Goal: Information Seeking & Learning: Check status

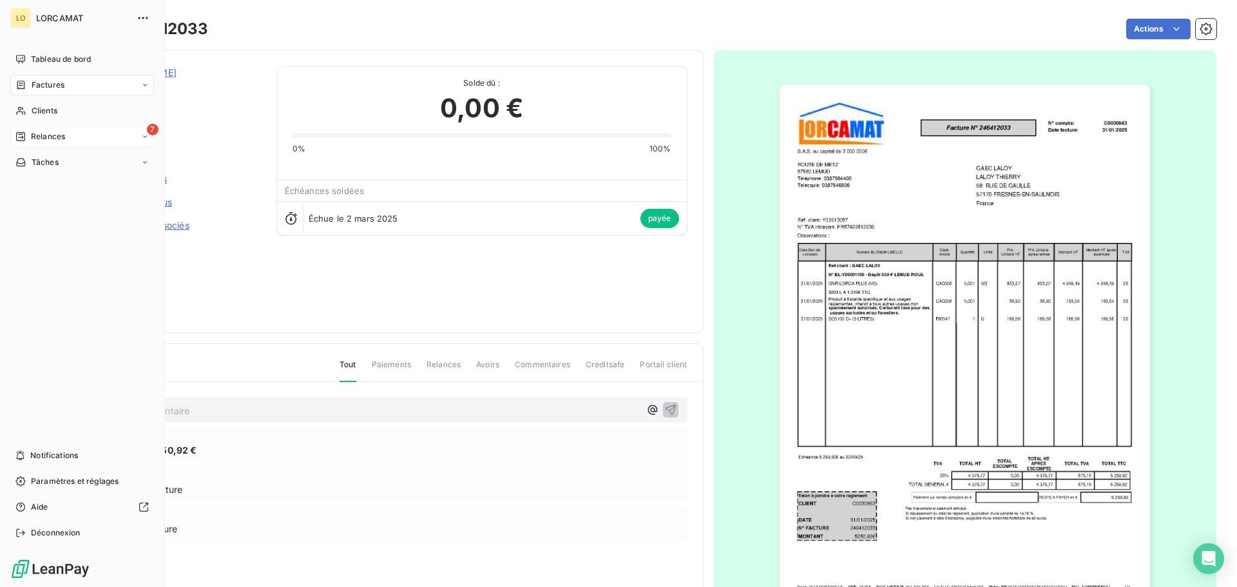
click at [24, 139] on icon at bounding box center [20, 136] width 10 height 10
click at [48, 164] on span "À effectuer" at bounding box center [52, 163] width 42 height 12
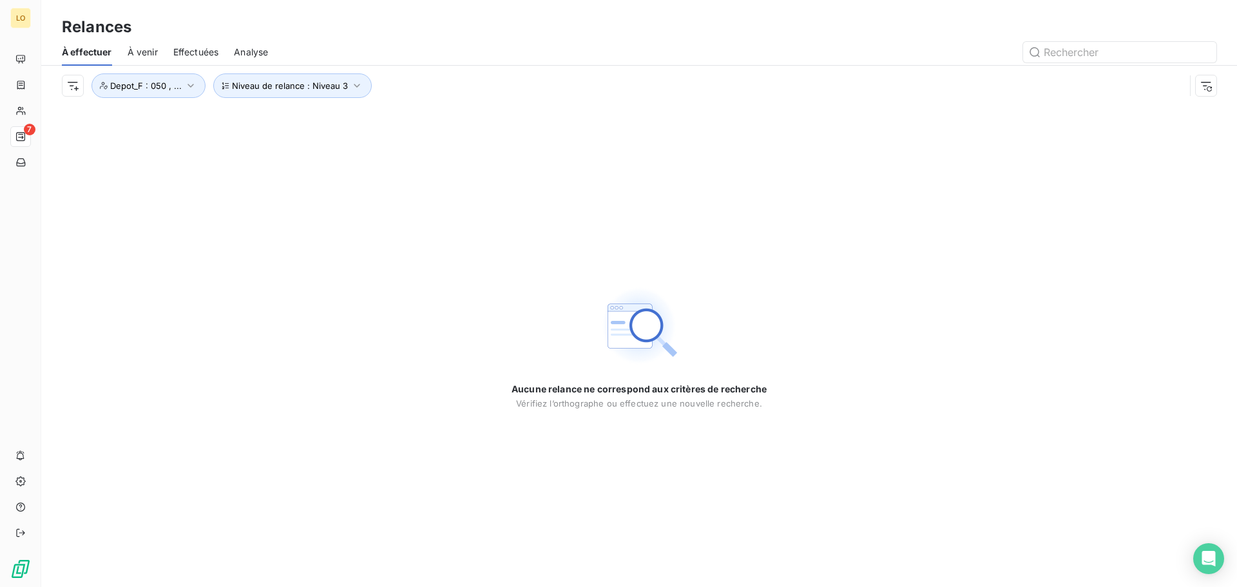
click at [244, 57] on span "Analyse" at bounding box center [251, 52] width 34 height 13
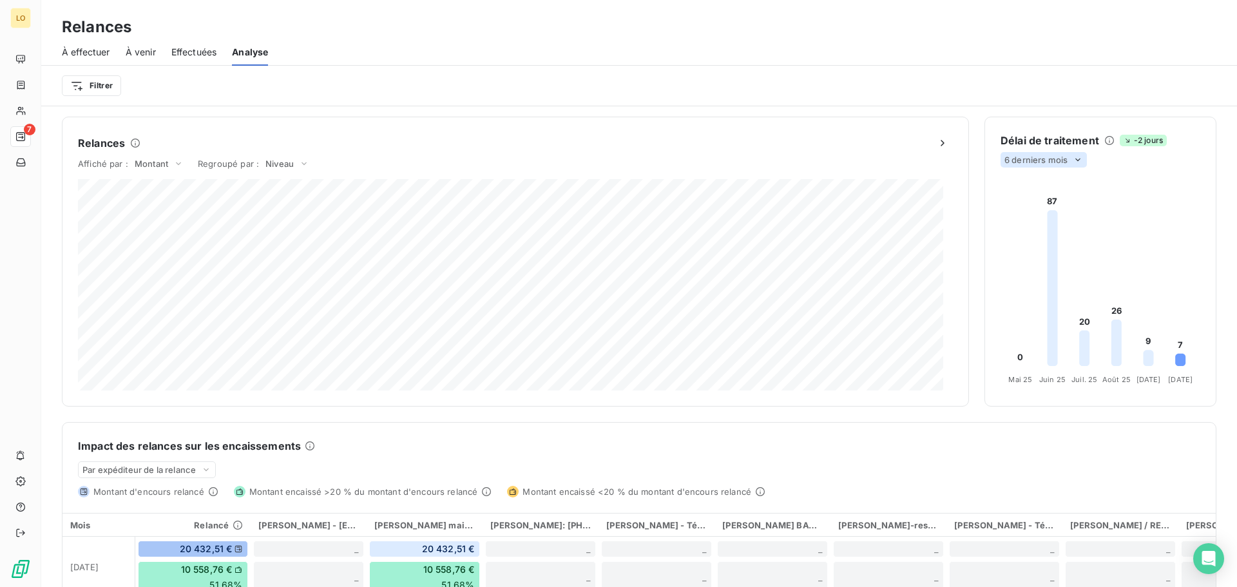
click at [1026, 157] on span "6 derniers mois" at bounding box center [1036, 160] width 63 height 10
click at [1028, 201] on li "12" at bounding box center [1045, 209] width 85 height 23
click at [1065, 162] on div "12 derniers mois" at bounding box center [1046, 159] width 90 height 15
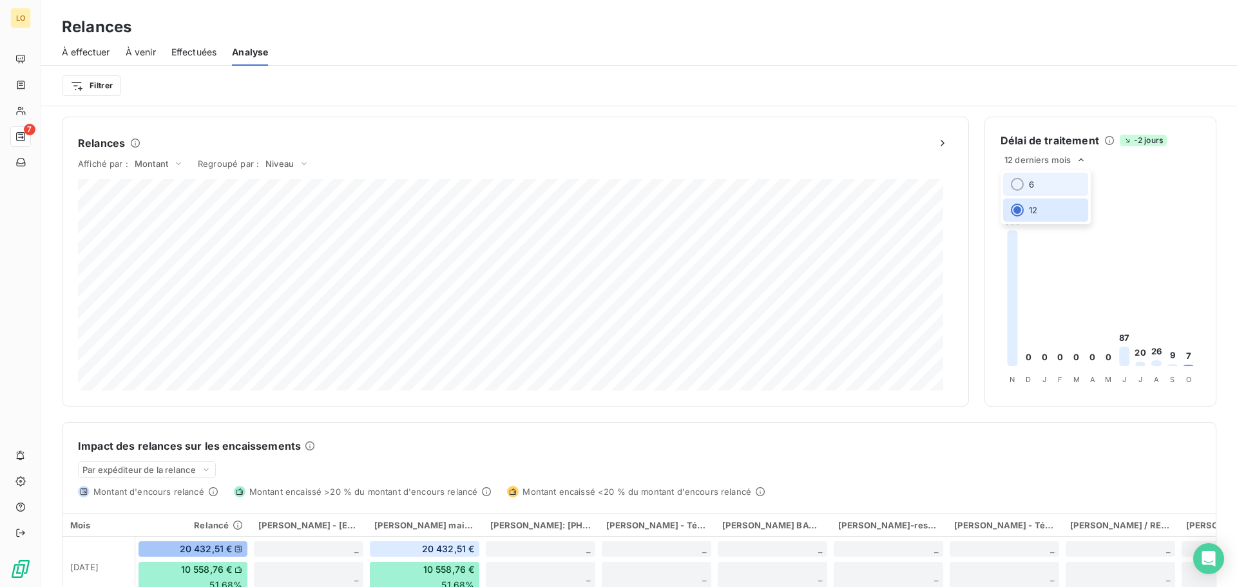
click at [1052, 182] on li "6" at bounding box center [1045, 184] width 85 height 23
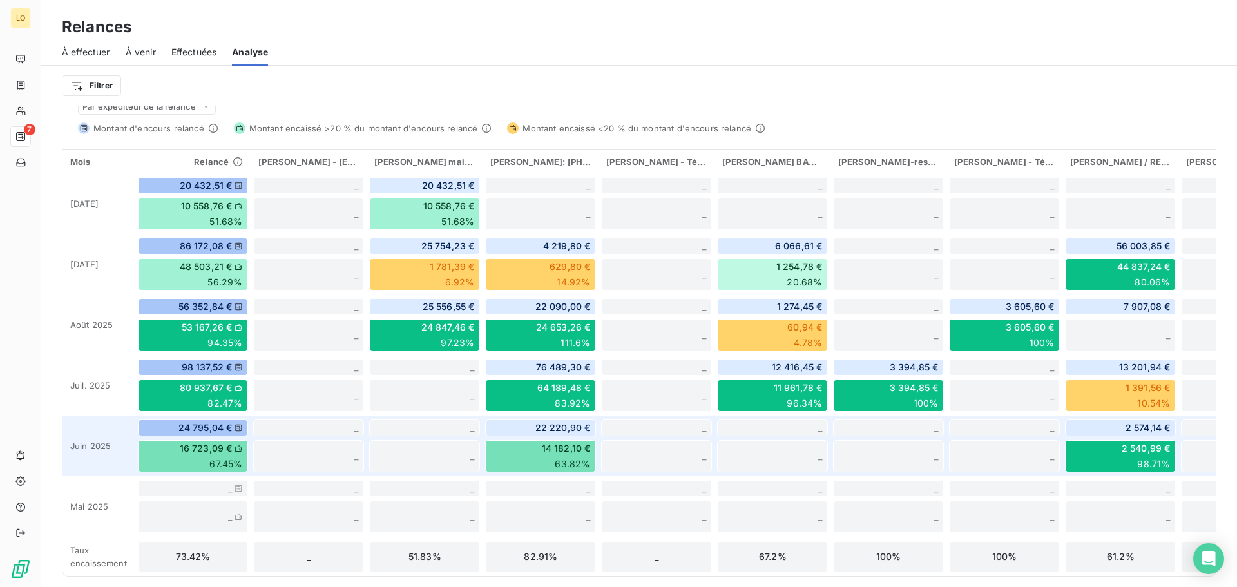
scroll to position [304, 0]
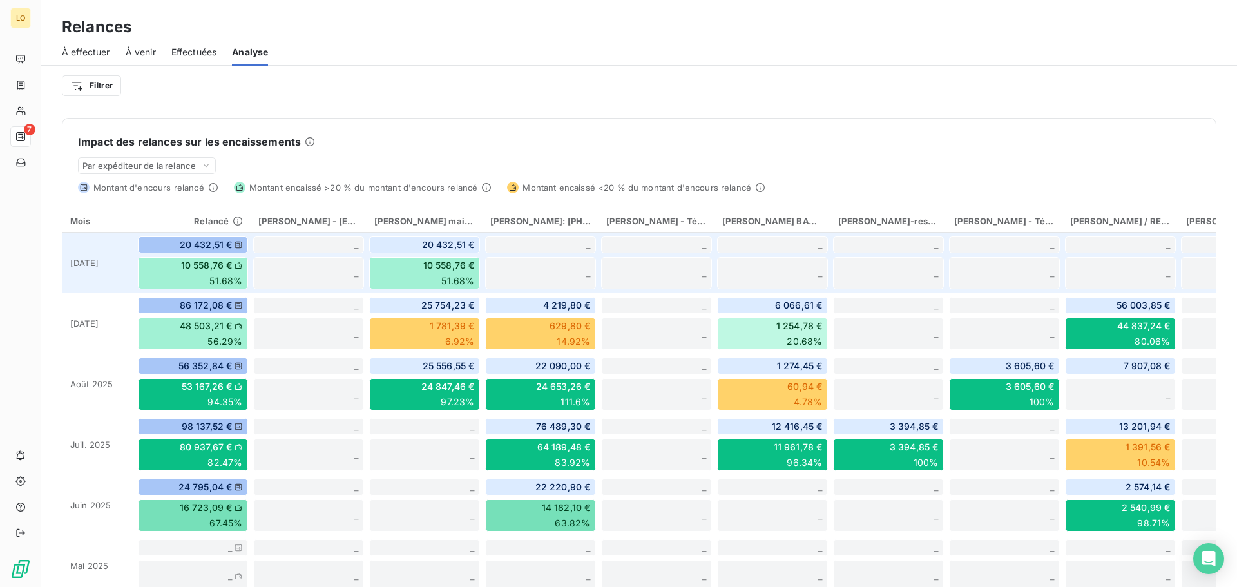
click at [359, 246] on div "_" at bounding box center [308, 245] width 111 height 17
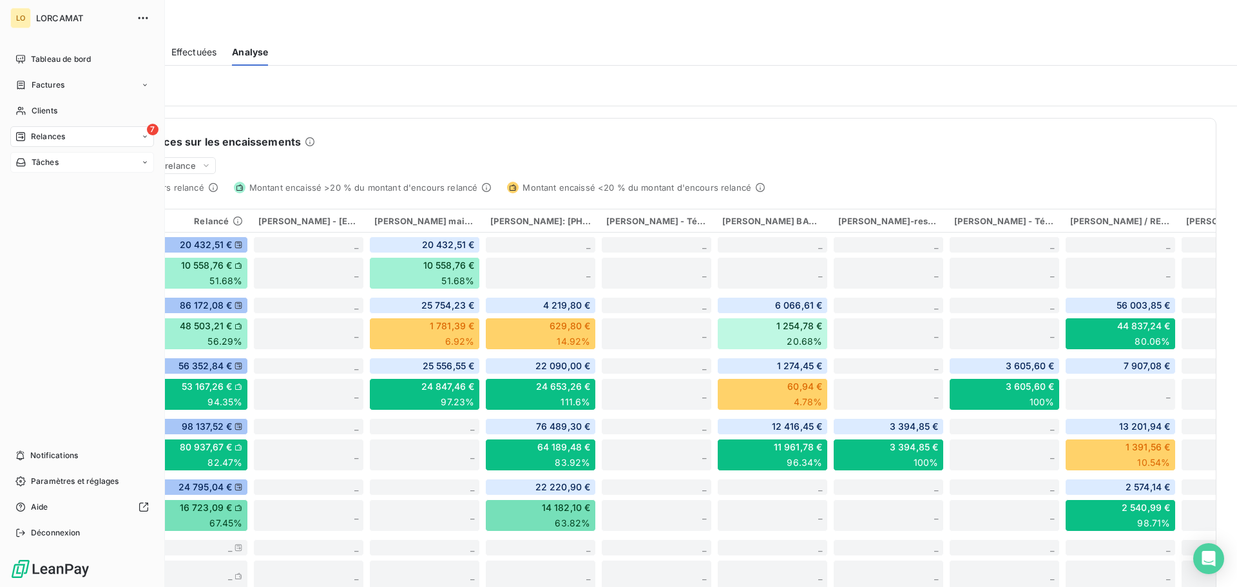
click at [27, 159] on div "Tâches" at bounding box center [36, 163] width 43 height 12
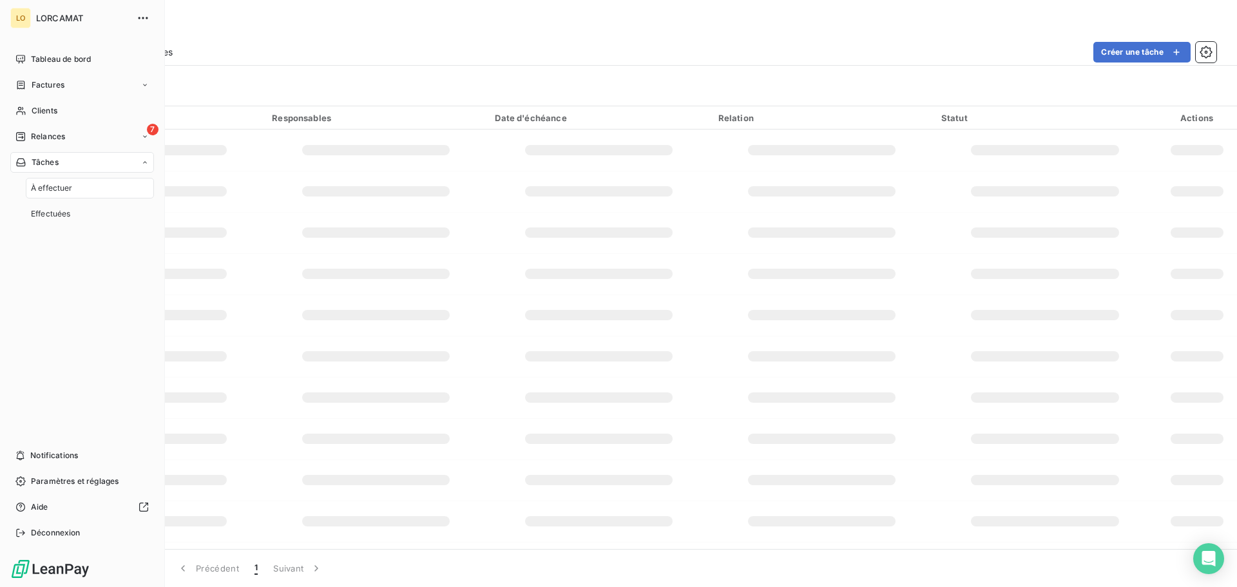
click at [27, 159] on div "Tâches" at bounding box center [36, 163] width 43 height 12
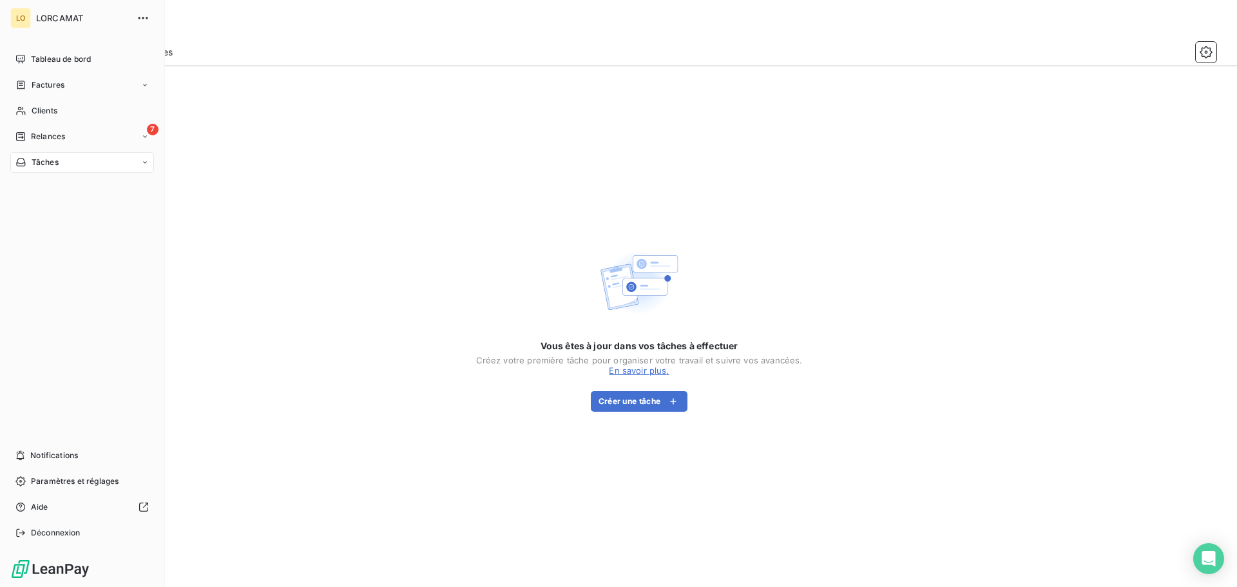
click at [44, 48] on div "LO LORCAMAT Tableau de bord Factures Clients 7 Relances Tâches Notifications Pa…" at bounding box center [82, 293] width 165 height 587
click at [45, 61] on span "Tableau de bord" at bounding box center [61, 59] width 60 height 12
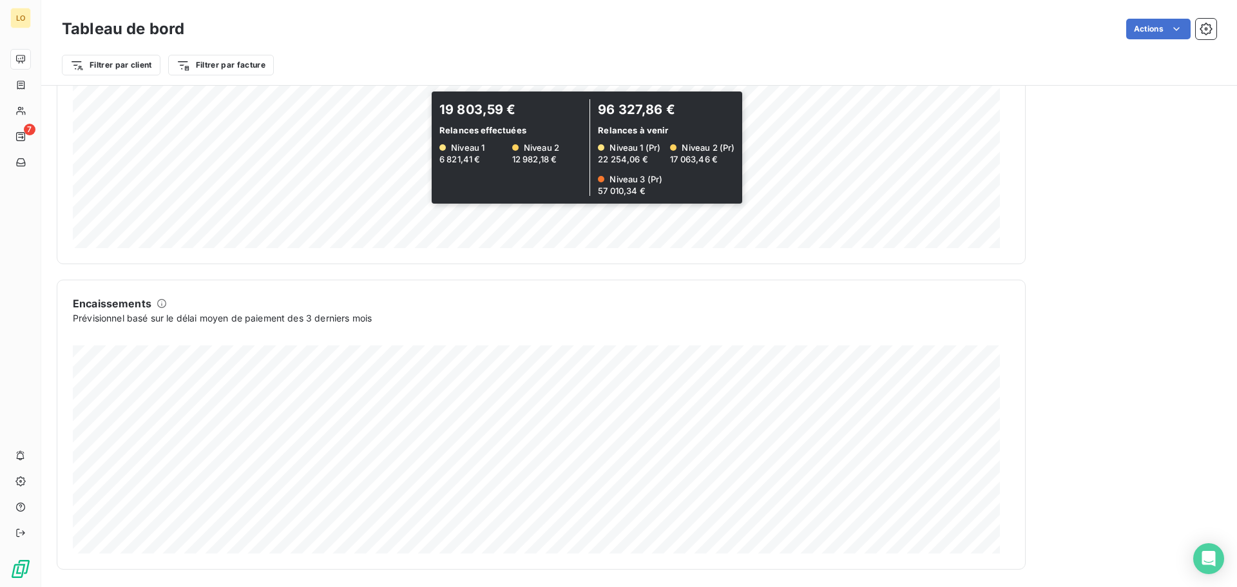
scroll to position [669, 0]
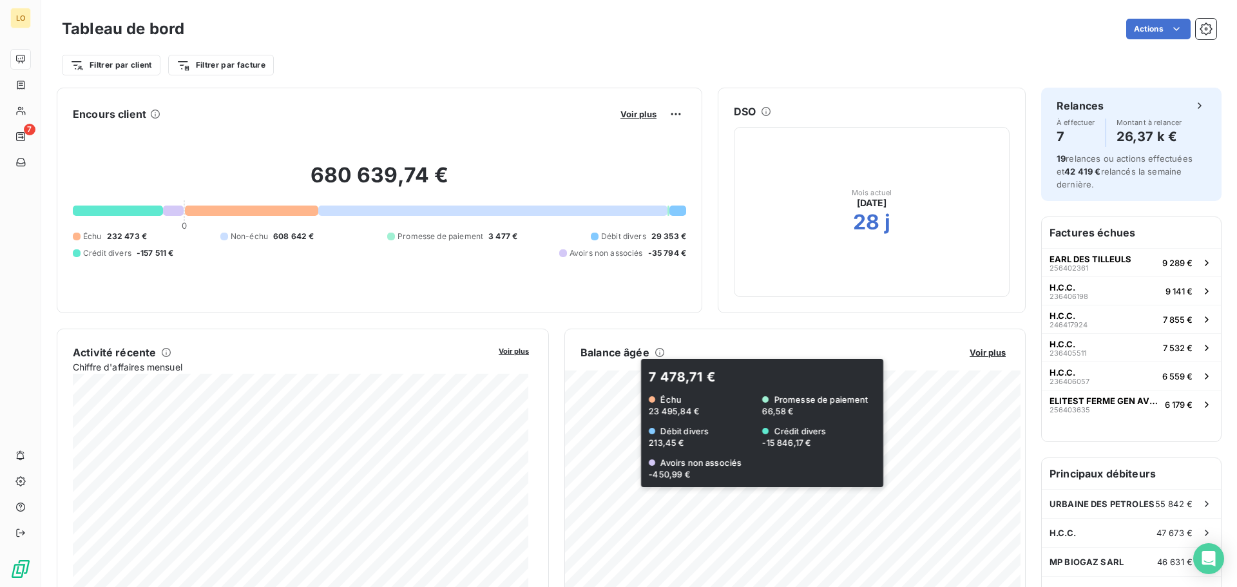
scroll to position [0, 0]
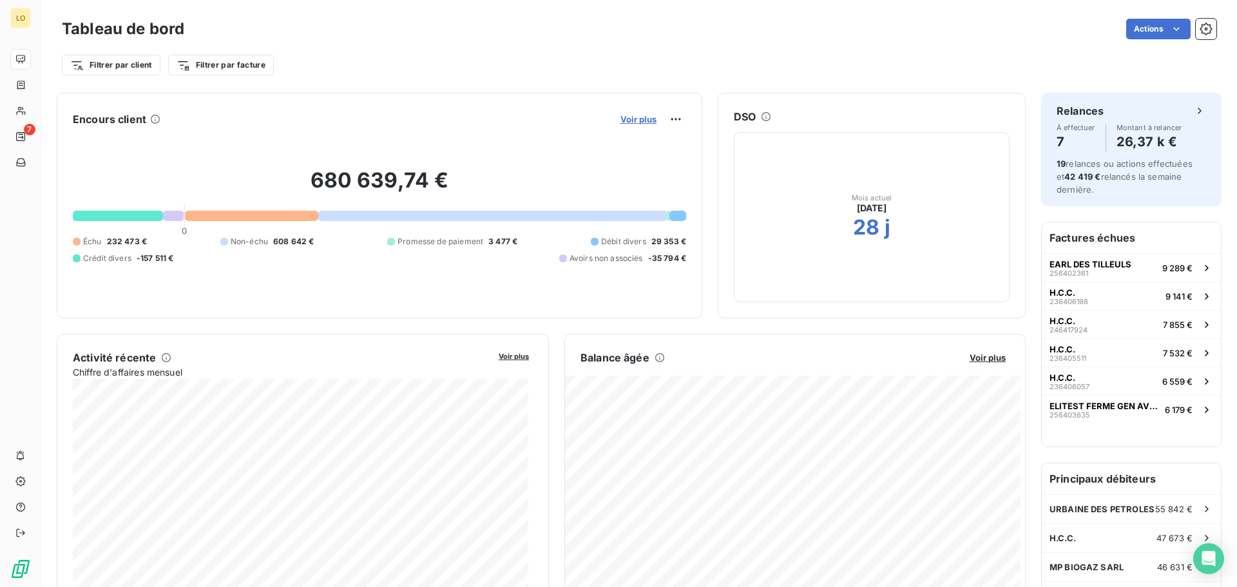
click at [632, 121] on span "Voir plus" at bounding box center [639, 119] width 36 height 10
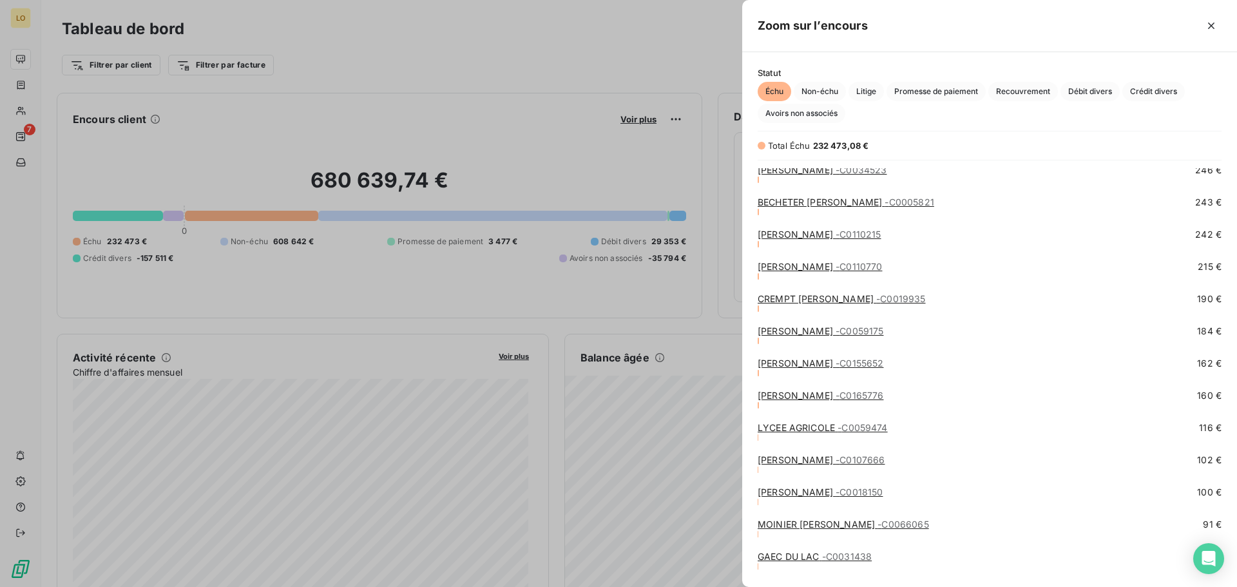
scroll to position [1933, 0]
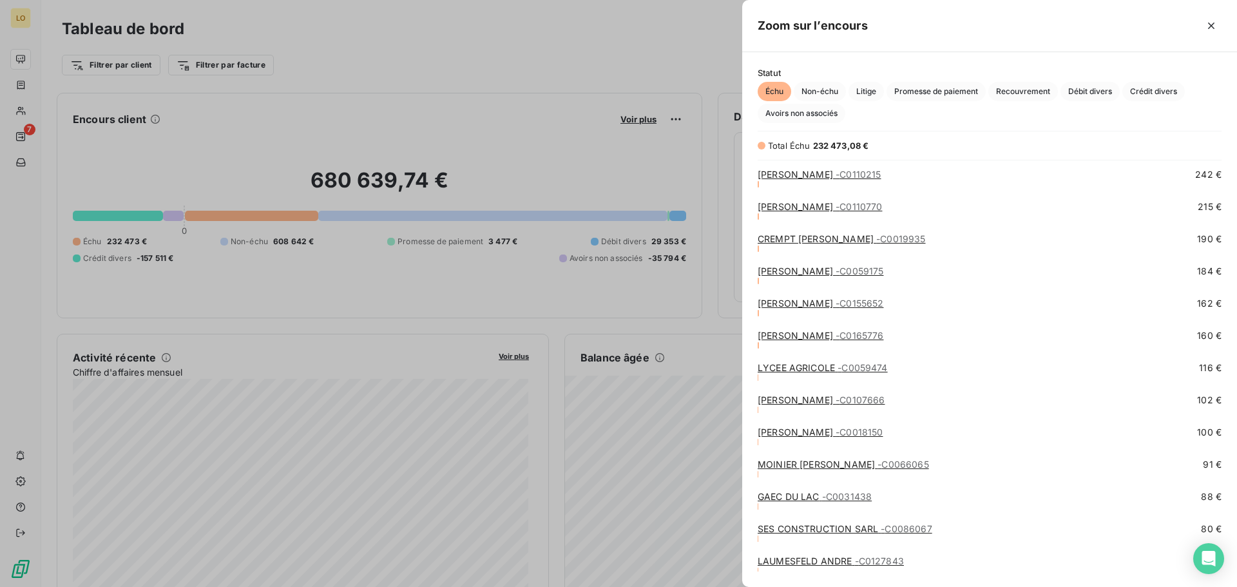
click at [591, 34] on div at bounding box center [618, 293] width 1237 height 587
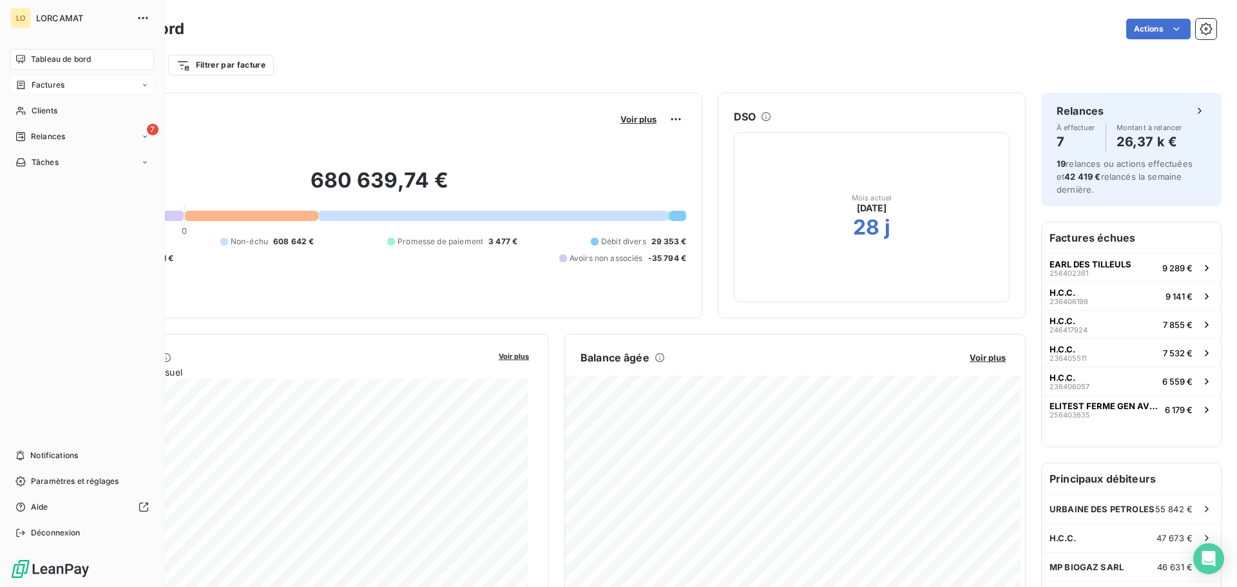
click at [23, 80] on icon at bounding box center [20, 85] width 11 height 10
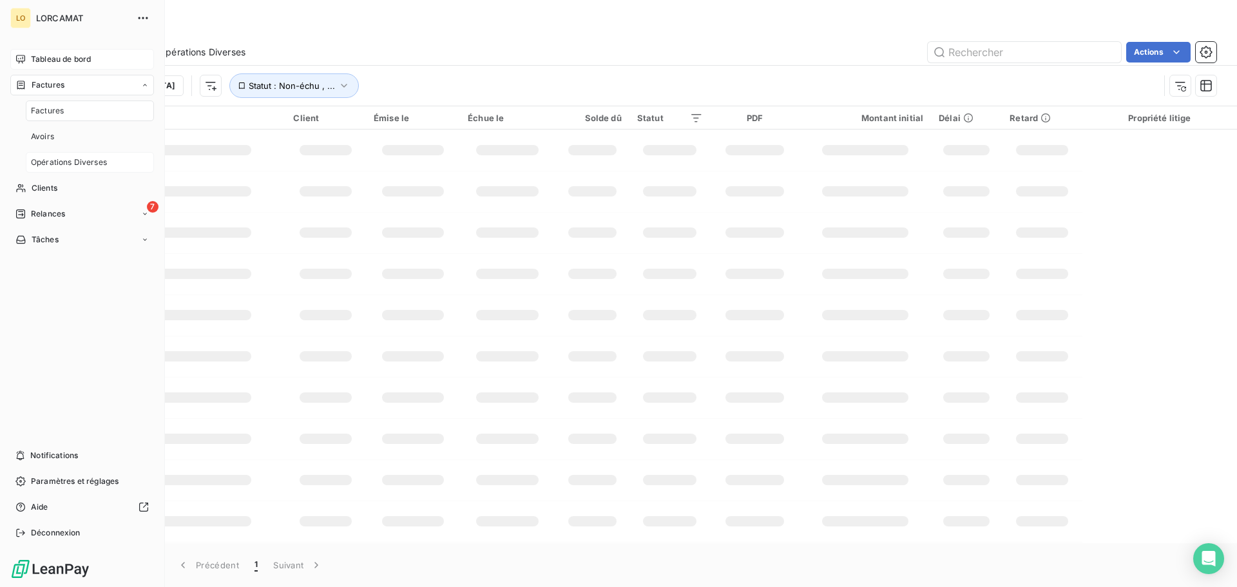
click at [68, 171] on div "Opérations Diverses" at bounding box center [90, 162] width 128 height 21
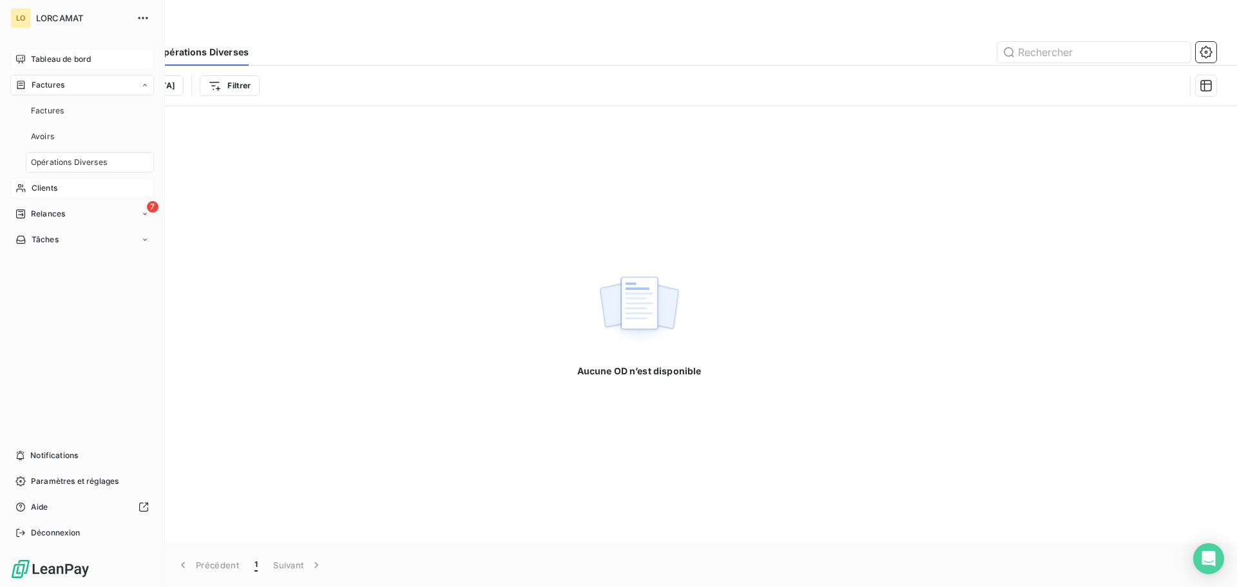
click at [63, 191] on div "Clients" at bounding box center [82, 188] width 144 height 21
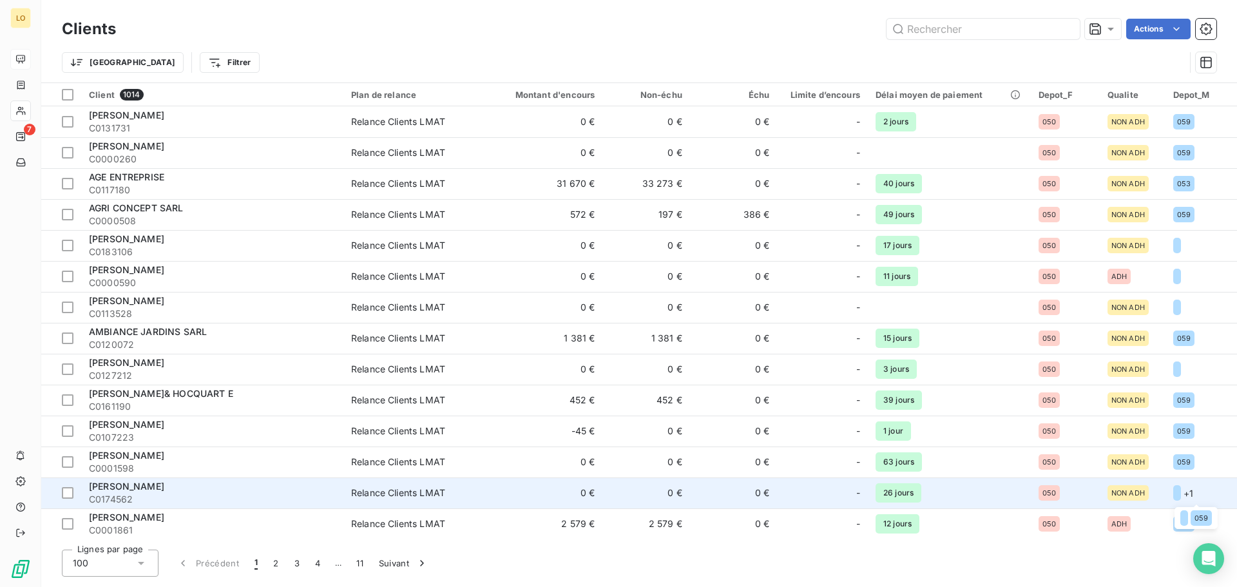
click at [1186, 492] on span "+ 1" at bounding box center [1189, 494] width 10 height 14
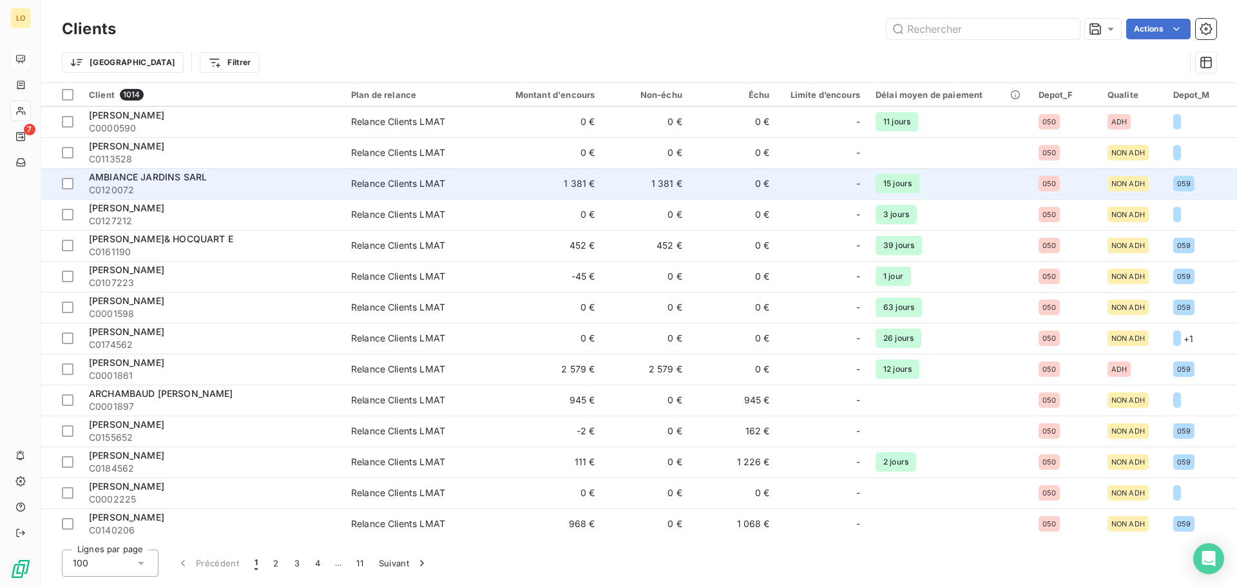
scroll to position [193, 0]
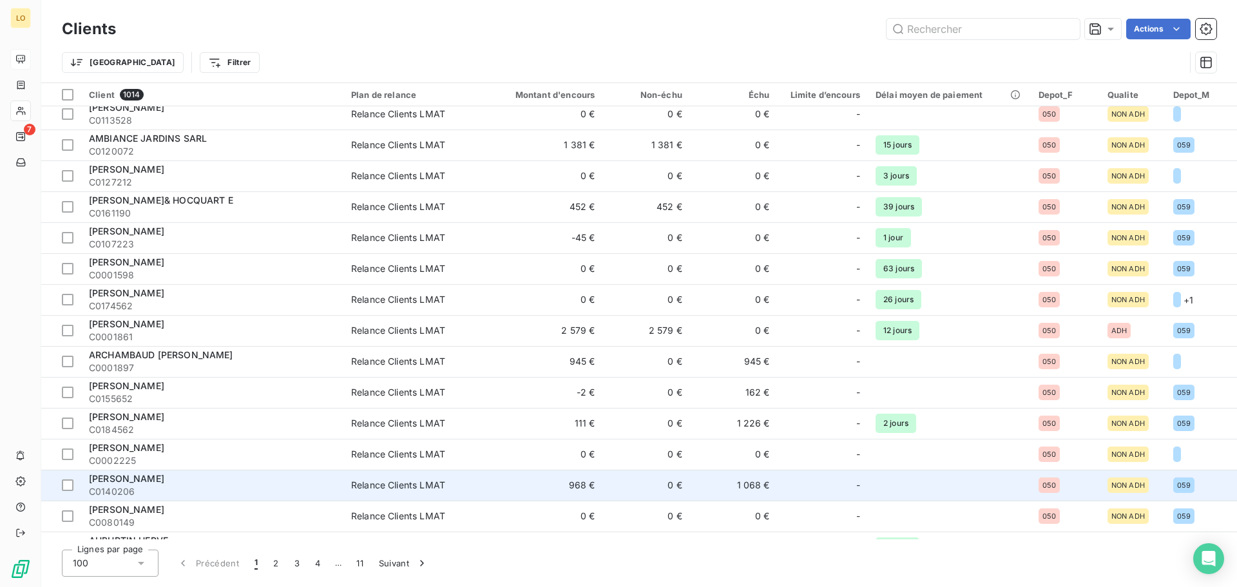
click at [157, 476] on span "[PERSON_NAME]" at bounding box center [126, 478] width 75 height 11
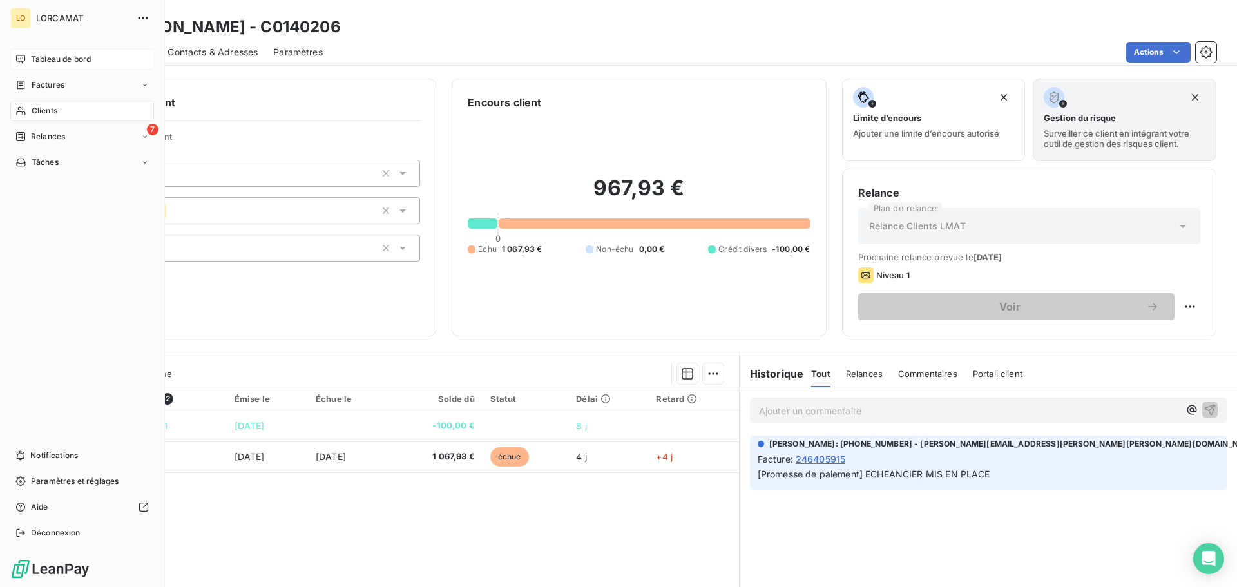
click at [43, 115] on span "Clients" at bounding box center [45, 111] width 26 height 12
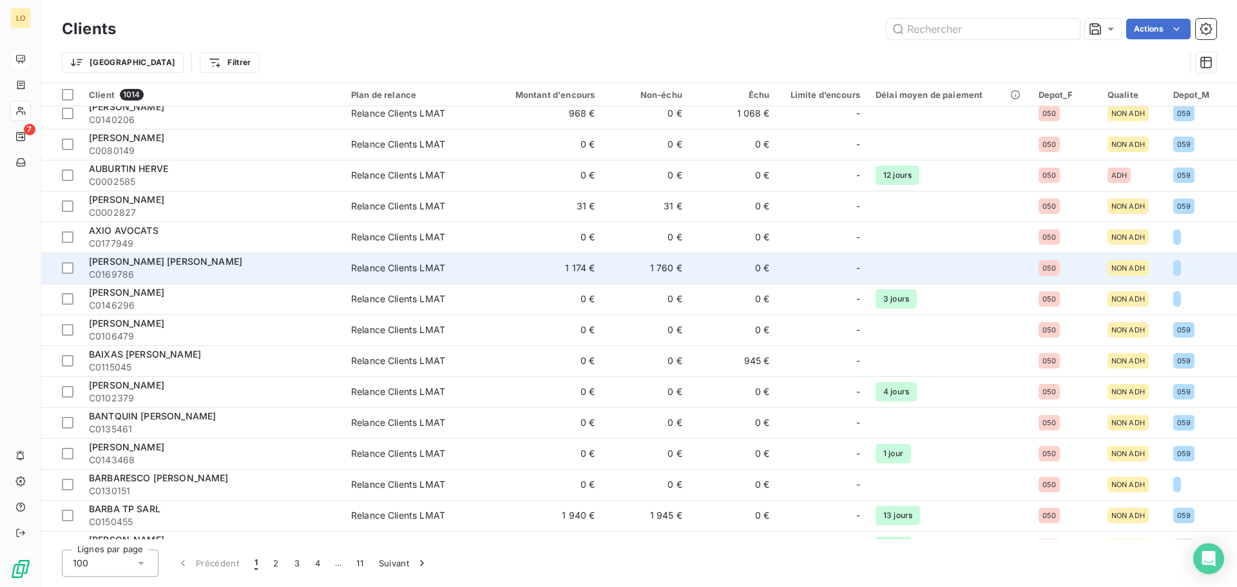
scroll to position [644, 0]
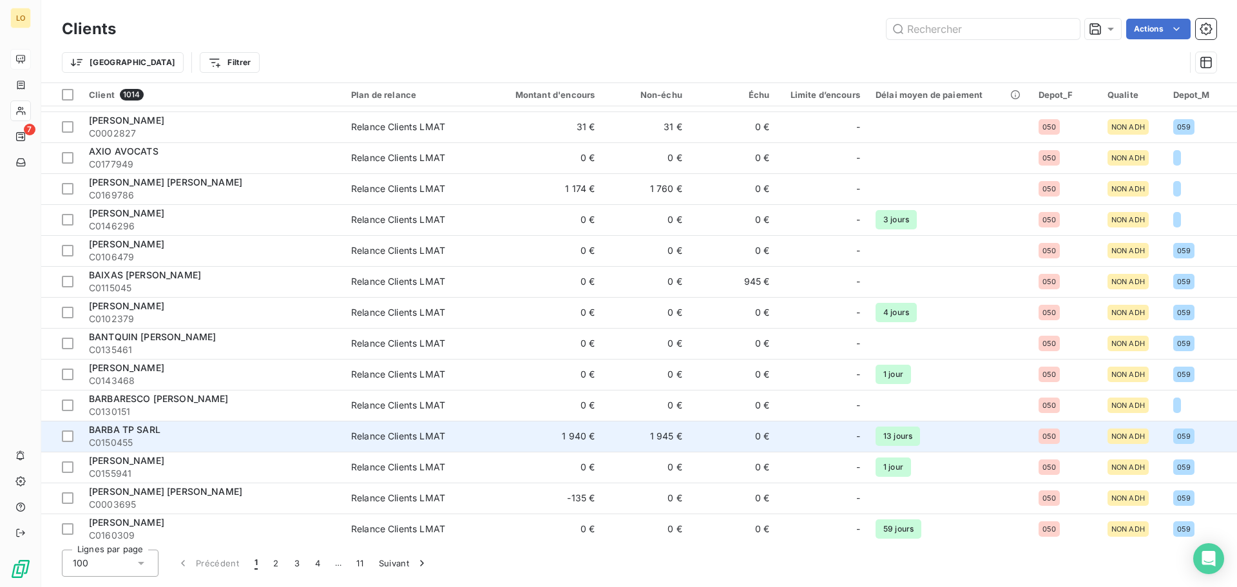
click at [539, 432] on td "1 940 €" at bounding box center [543, 436] width 117 height 31
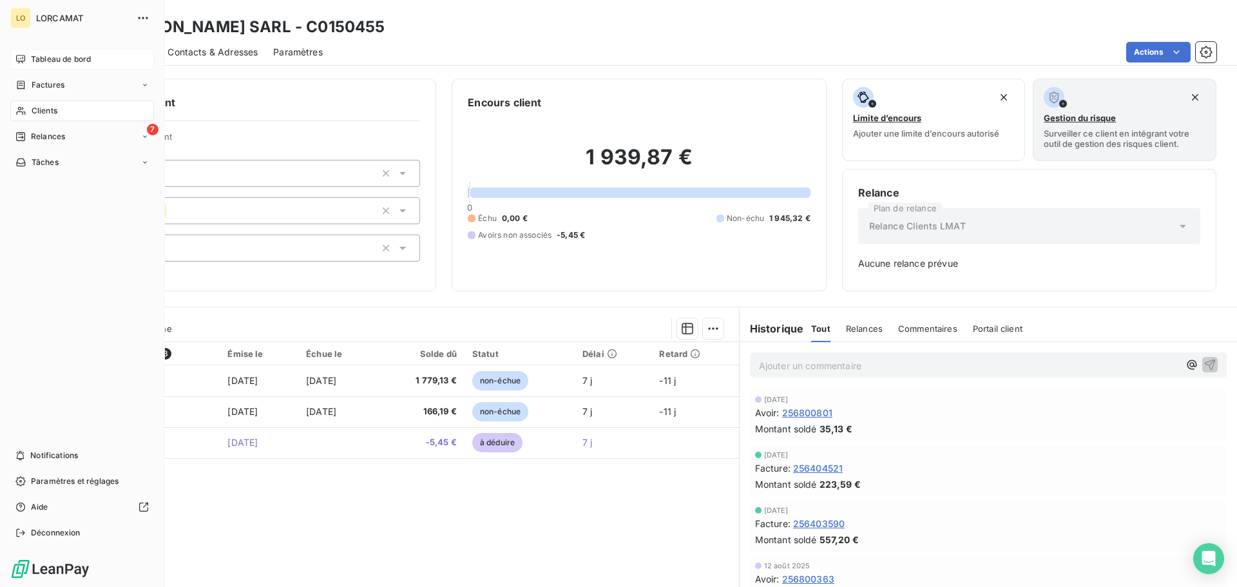
click at [26, 110] on icon at bounding box center [20, 111] width 11 height 10
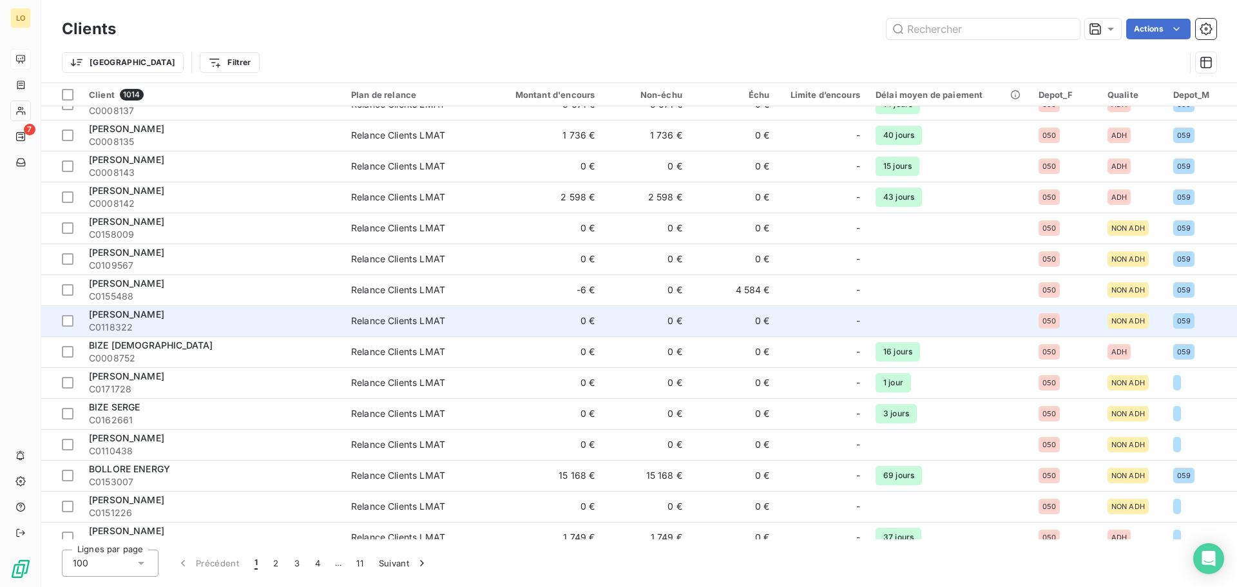
scroll to position [2062, 0]
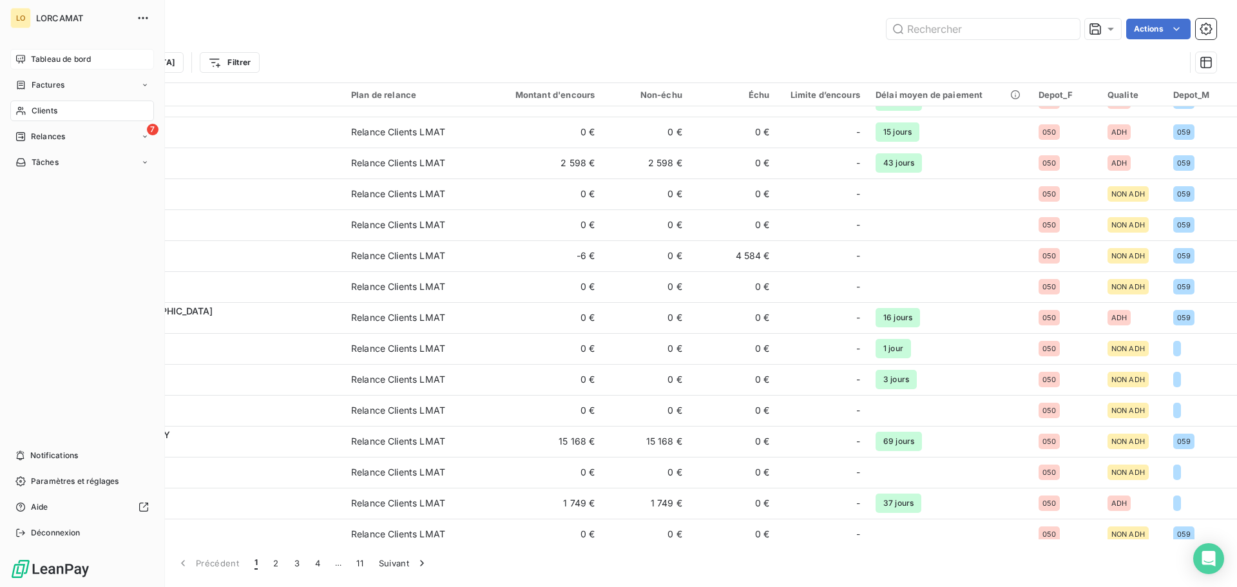
click at [25, 61] on icon at bounding box center [20, 59] width 10 height 10
